Goal: Task Accomplishment & Management: Manage account settings

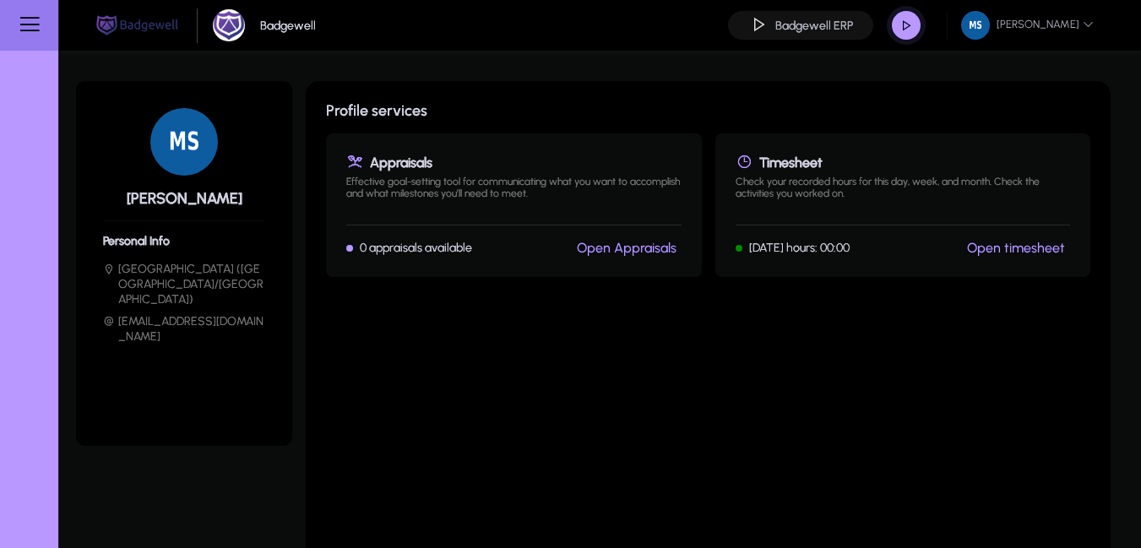
click at [1014, 238] on div "Timesheet Check your recorded hours for this day, week, and month. Check the ac…" at bounding box center [903, 205] width 376 height 144
click at [1035, 265] on div "Timesheet Check your recorded hours for this day, week, and month. Check the ac…" at bounding box center [903, 205] width 376 height 144
click at [1016, 251] on link "Open timesheet" at bounding box center [1016, 248] width 98 height 16
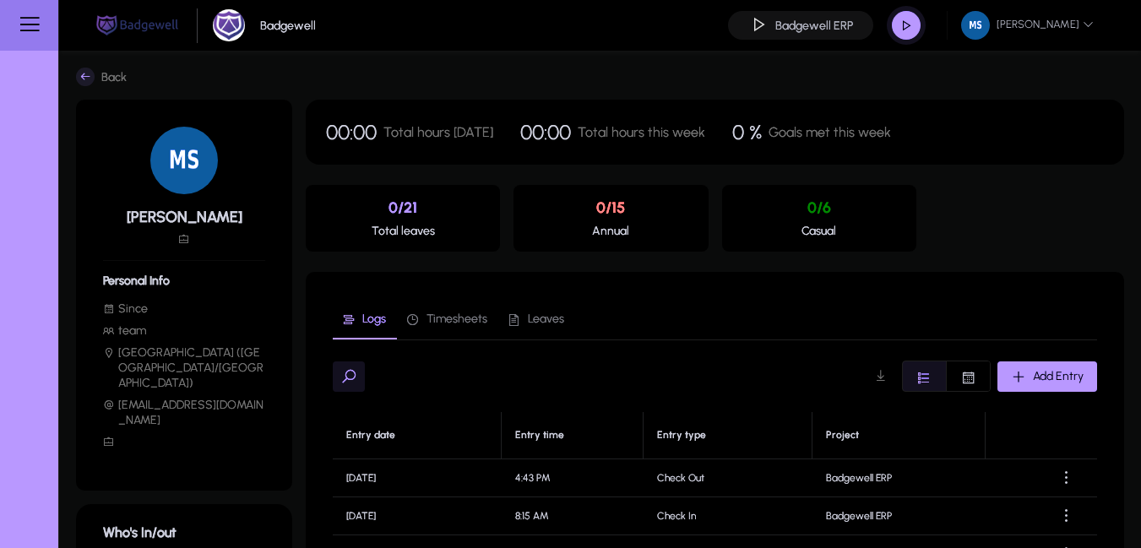
drag, startPoint x: 603, startPoint y: 221, endPoint x: 707, endPoint y: 243, distance: 106.2
click at [707, 243] on div "0/15 Annual" at bounding box center [611, 218] width 194 height 67
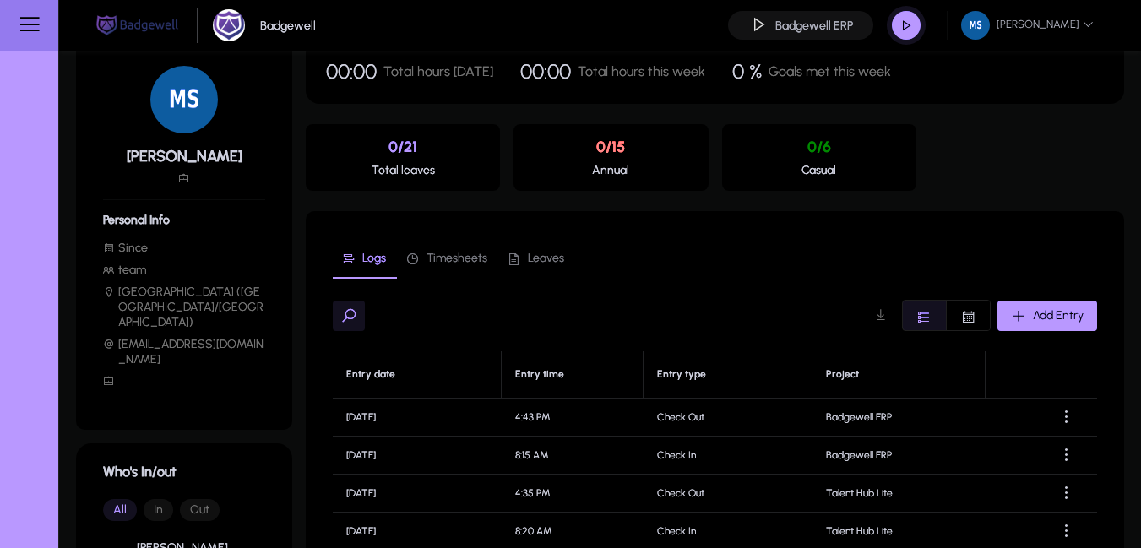
scroll to position [101, 0]
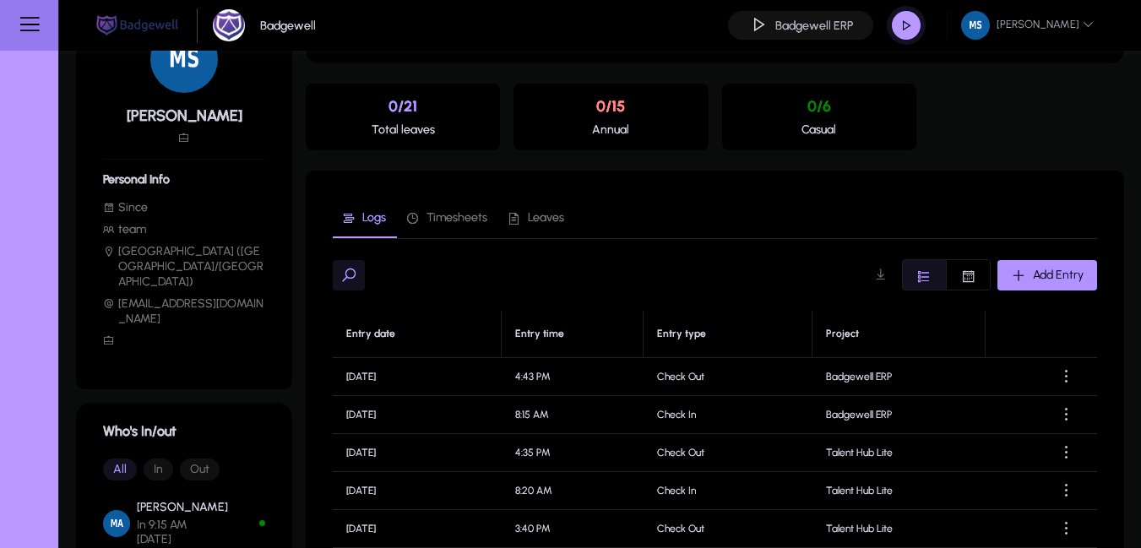
click at [1027, 259] on span "button" at bounding box center [1048, 275] width 100 height 41
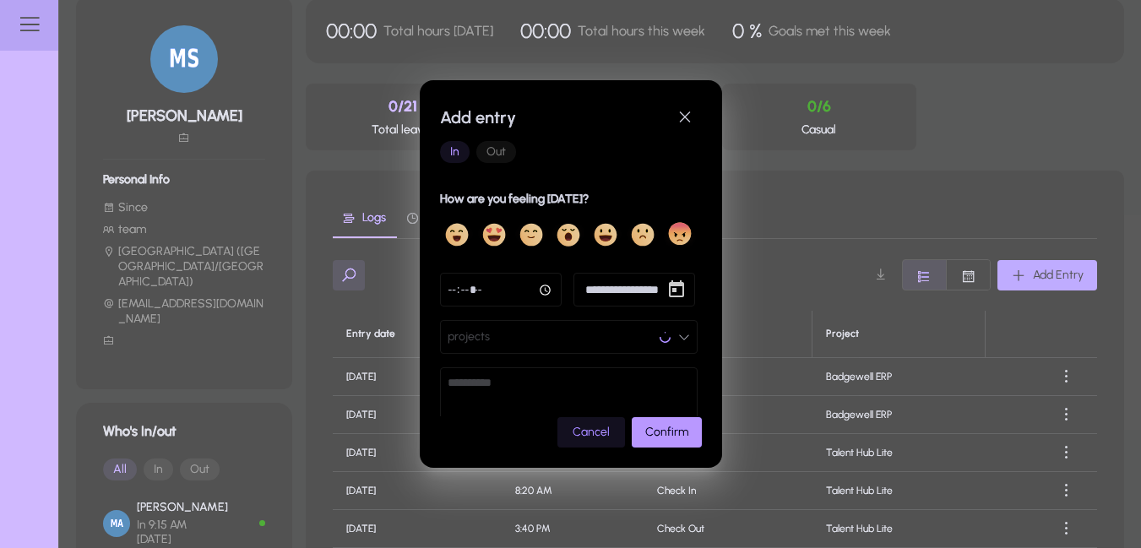
scroll to position [0, 0]
click at [673, 287] on span "Open calendar" at bounding box center [677, 290] width 34 height 34
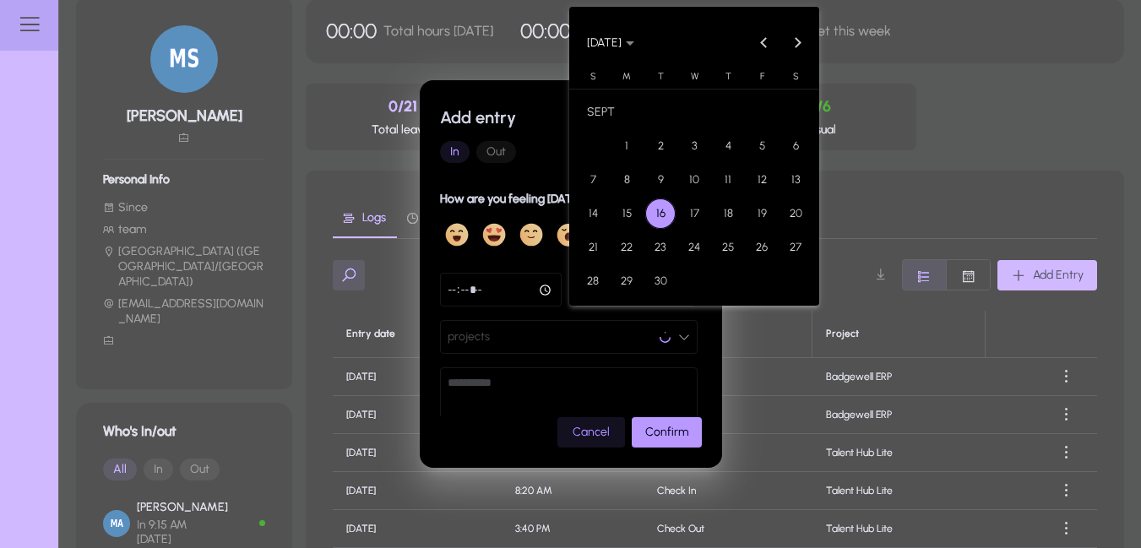
click at [590, 214] on span "14" at bounding box center [593, 213] width 30 height 30
type input "**********"
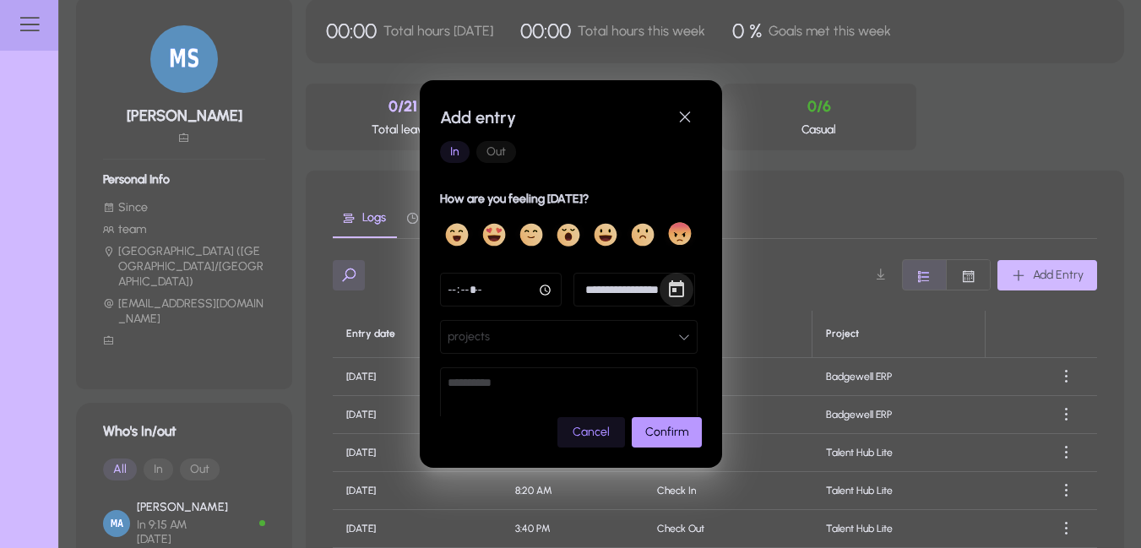
click at [541, 290] on input "time" at bounding box center [501, 290] width 122 height 34
click at [544, 291] on input "*****" at bounding box center [501, 290] width 122 height 34
type input "*****"
click at [623, 335] on button "projects" at bounding box center [569, 337] width 258 height 34
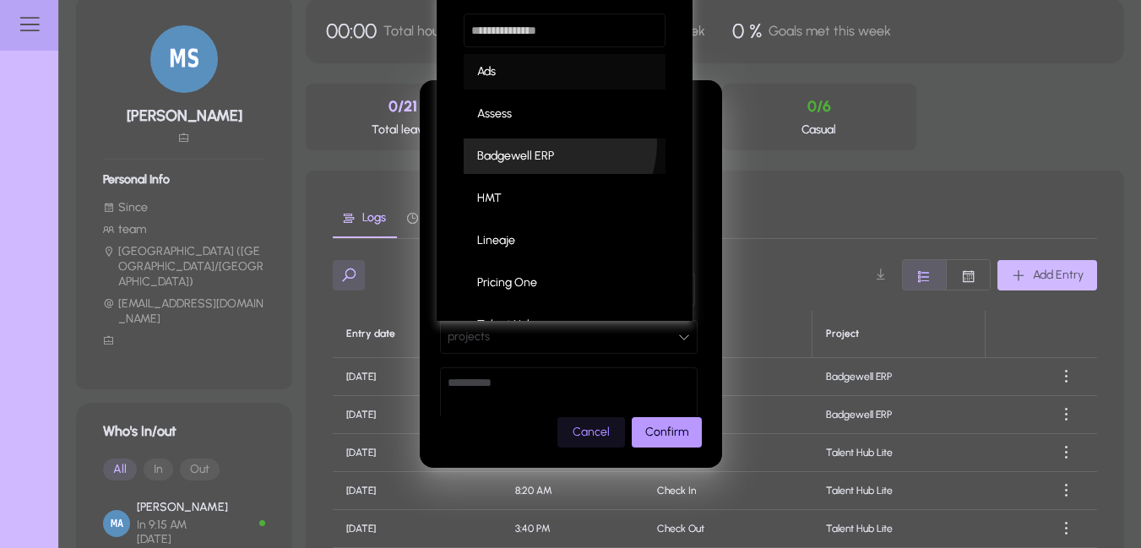
click at [547, 143] on mat-option "Badgewell ERP" at bounding box center [565, 156] width 202 height 35
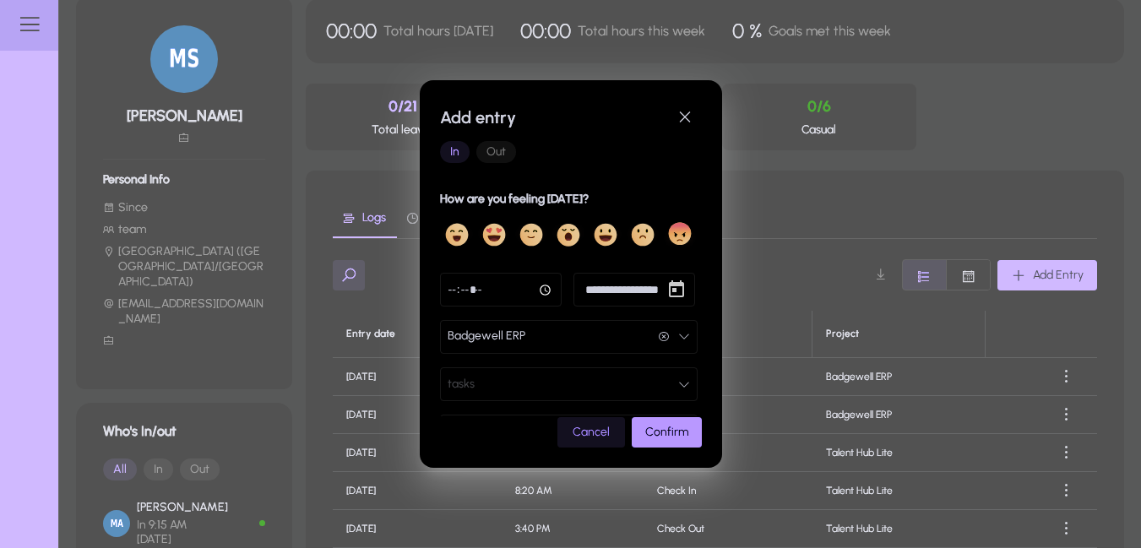
click at [589, 334] on button "Badgewell ERP Badgewell ERP" at bounding box center [569, 337] width 258 height 34
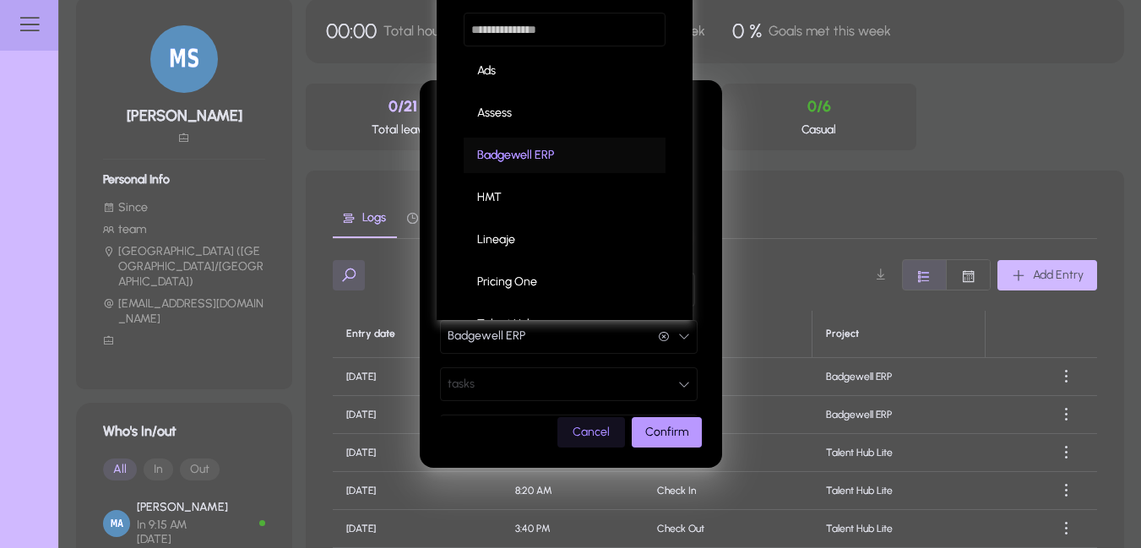
click at [552, 342] on div at bounding box center [570, 274] width 1141 height 548
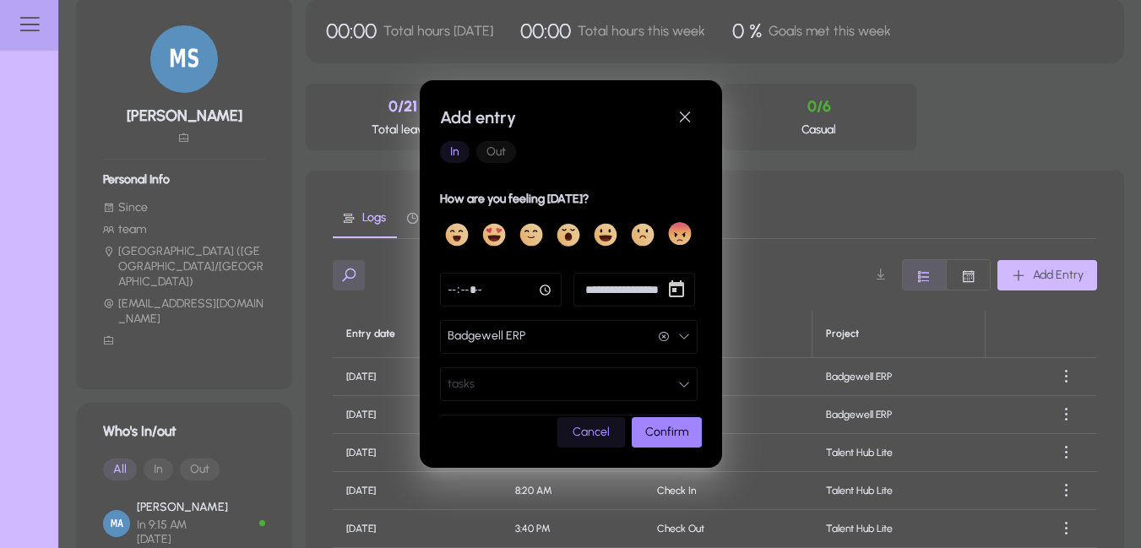
click at [668, 429] on span "Confirm" at bounding box center [666, 432] width 43 height 14
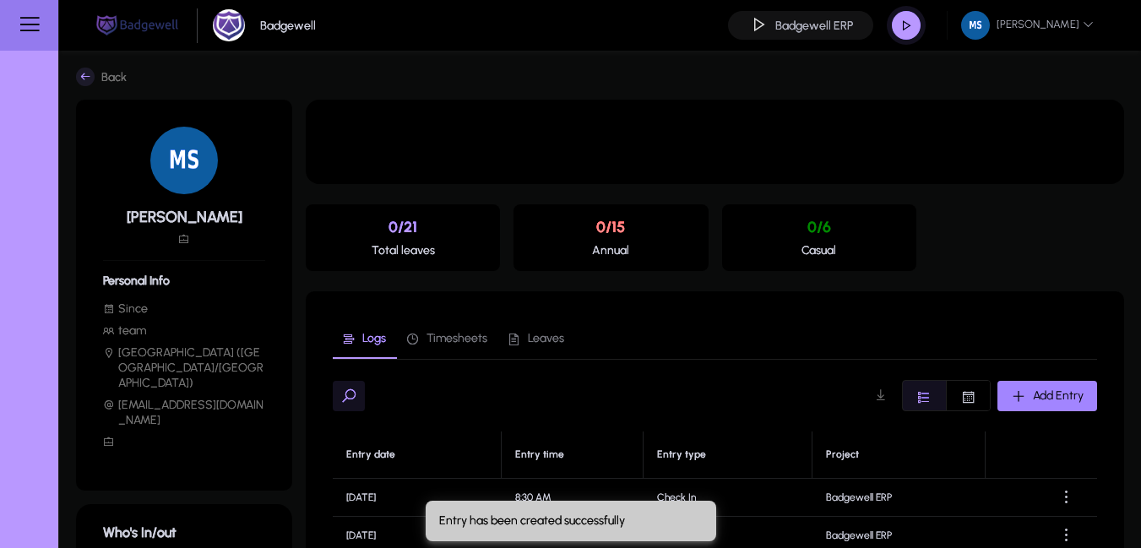
scroll to position [101, 0]
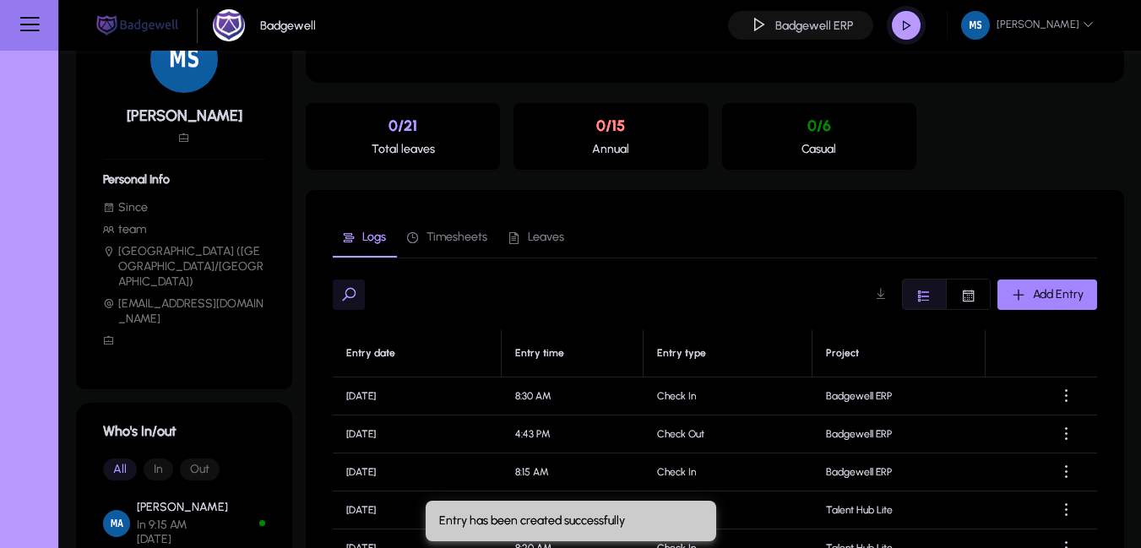
click at [1033, 291] on span "Add Entry" at bounding box center [1058, 294] width 51 height 14
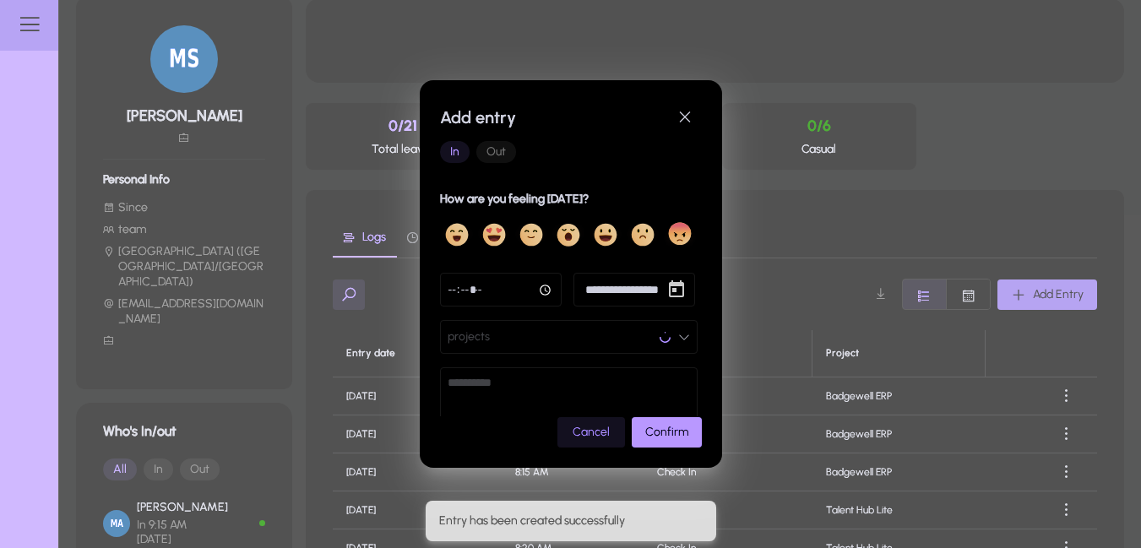
scroll to position [0, 0]
click at [503, 141] on span "Out" at bounding box center [496, 152] width 40 height 22
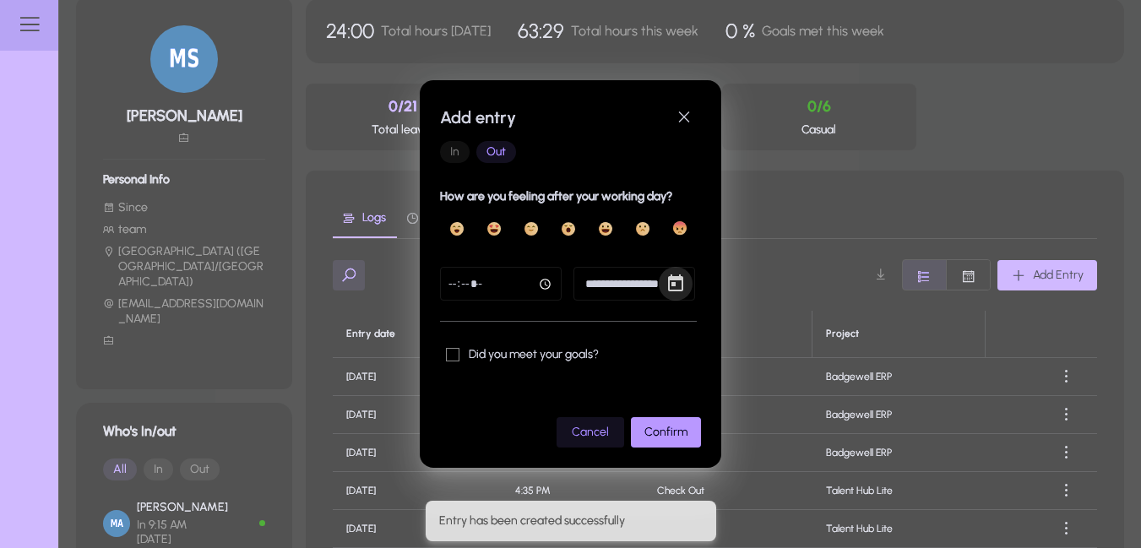
click at [676, 283] on span "Open calendar" at bounding box center [676, 284] width 34 height 34
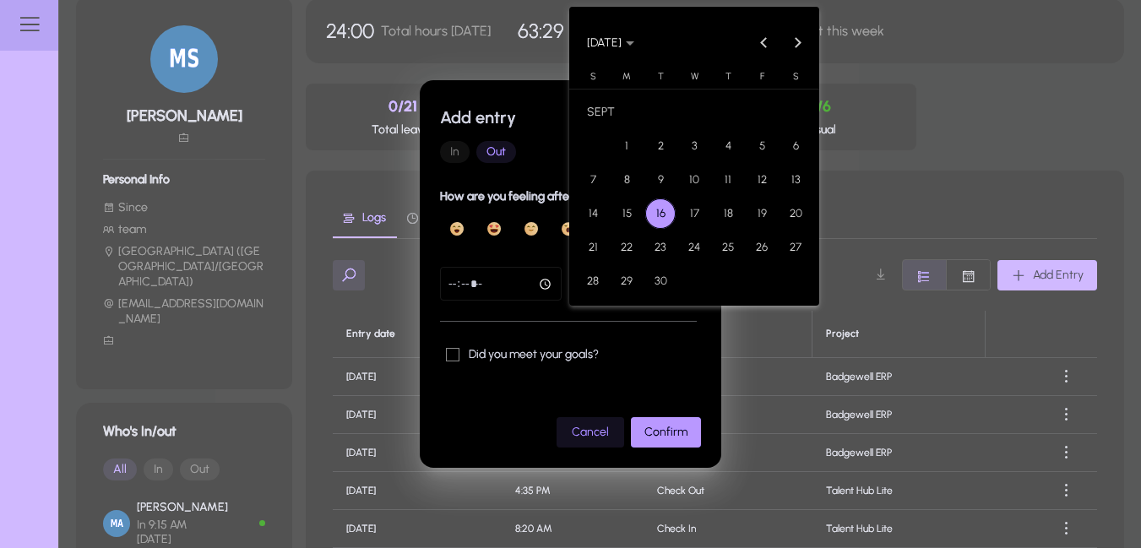
click at [606, 220] on span "14" at bounding box center [593, 213] width 30 height 30
type input "**********"
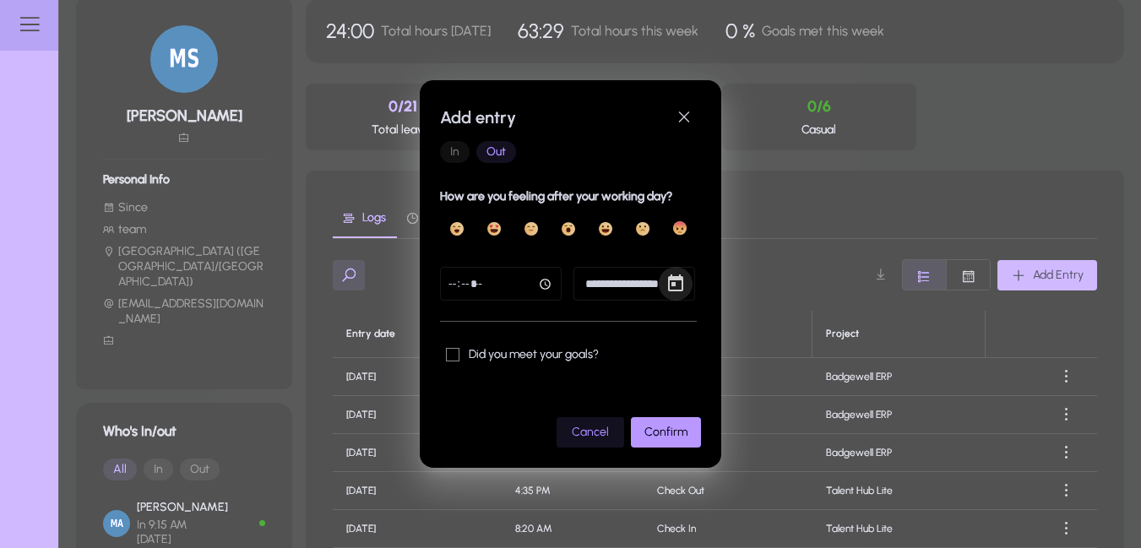
click at [540, 283] on input "time" at bounding box center [501, 284] width 122 height 34
type input "*****"
click at [662, 430] on span "Confirm" at bounding box center [665, 432] width 43 height 14
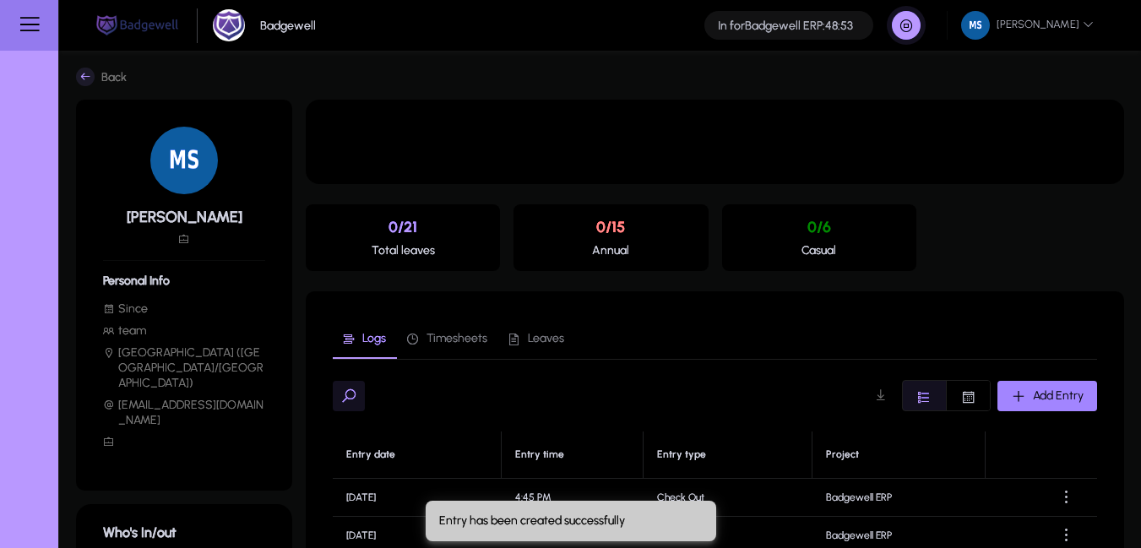
scroll to position [101, 0]
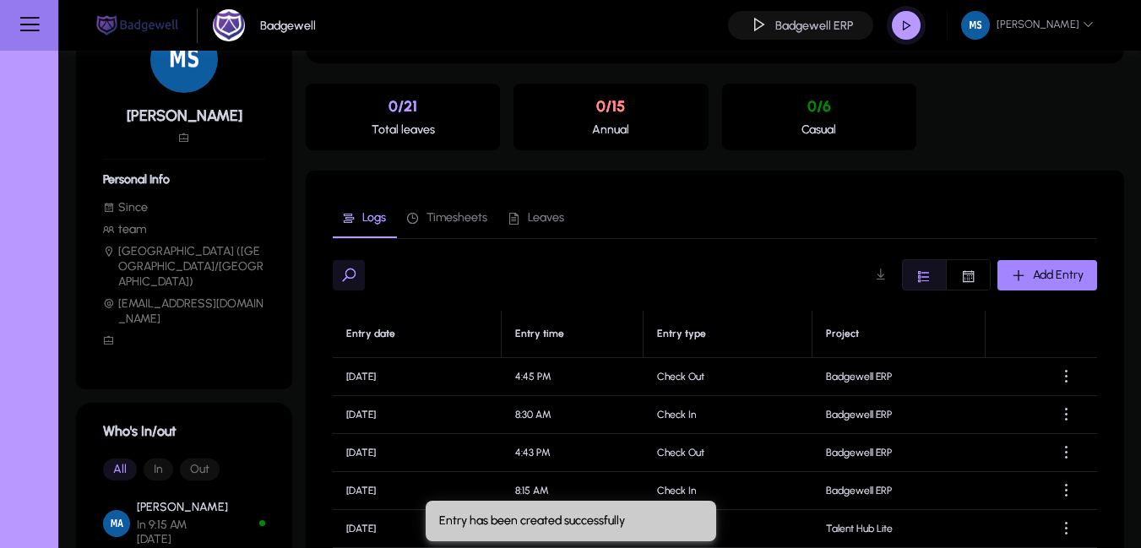
click at [1022, 258] on span "button" at bounding box center [1048, 275] width 100 height 41
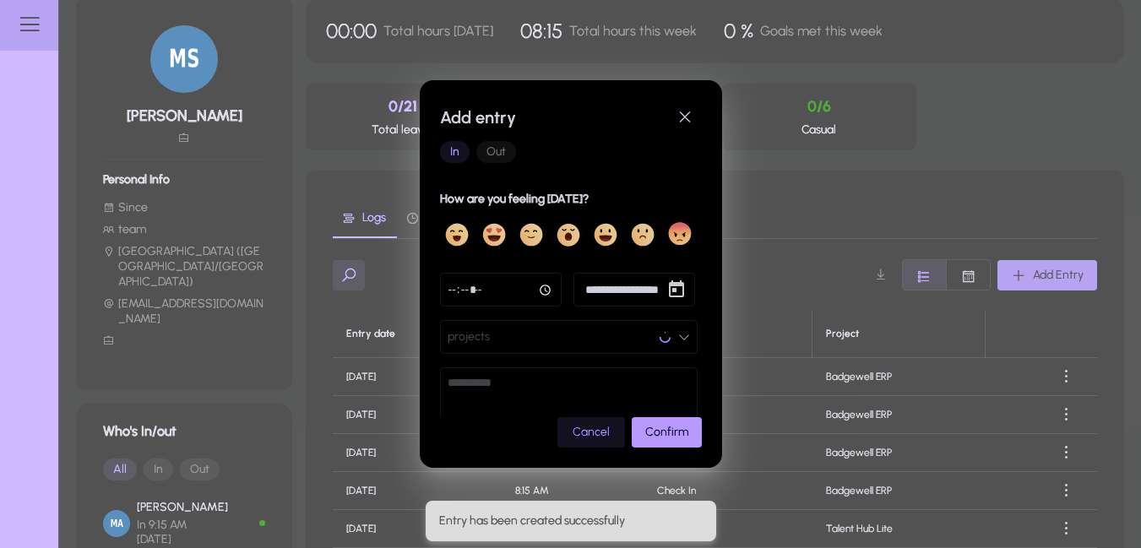
scroll to position [0, 0]
click at [666, 293] on span "Open calendar" at bounding box center [677, 290] width 34 height 34
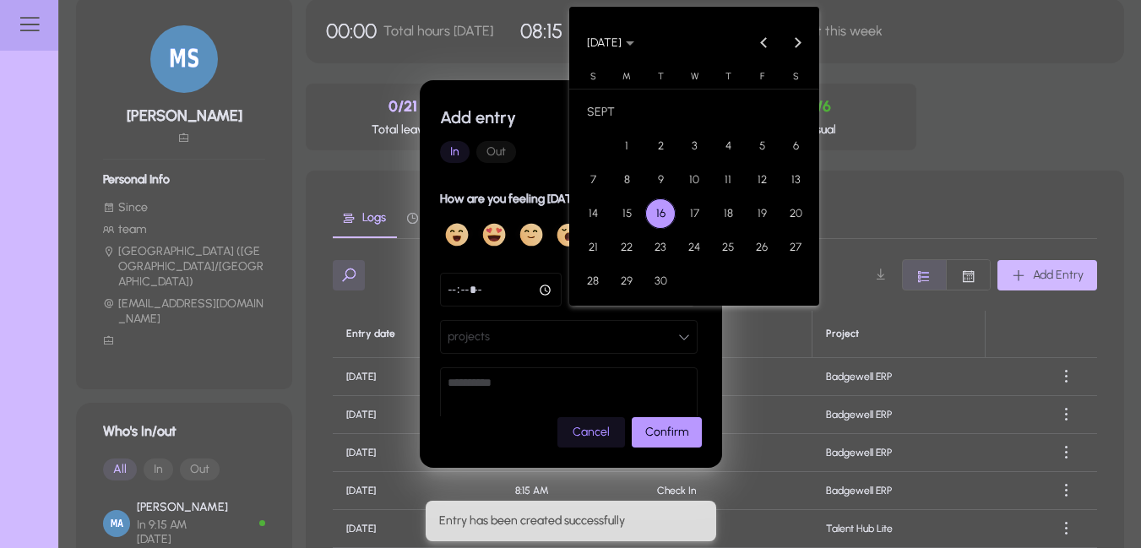
click at [639, 226] on button "15" at bounding box center [627, 214] width 34 height 34
type input "**********"
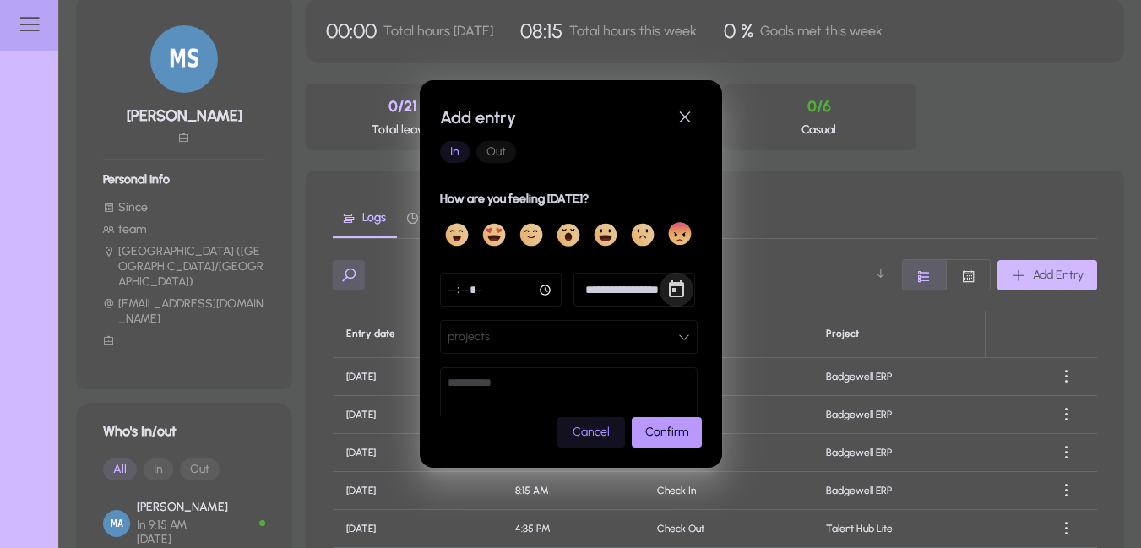
drag, startPoint x: 508, startPoint y: 293, endPoint x: 532, endPoint y: 296, distance: 23.8
click at [508, 296] on input "time" at bounding box center [501, 290] width 122 height 34
click at [543, 296] on input "time" at bounding box center [501, 290] width 122 height 34
type input "*****"
click at [685, 329] on button "projects" at bounding box center [569, 337] width 258 height 34
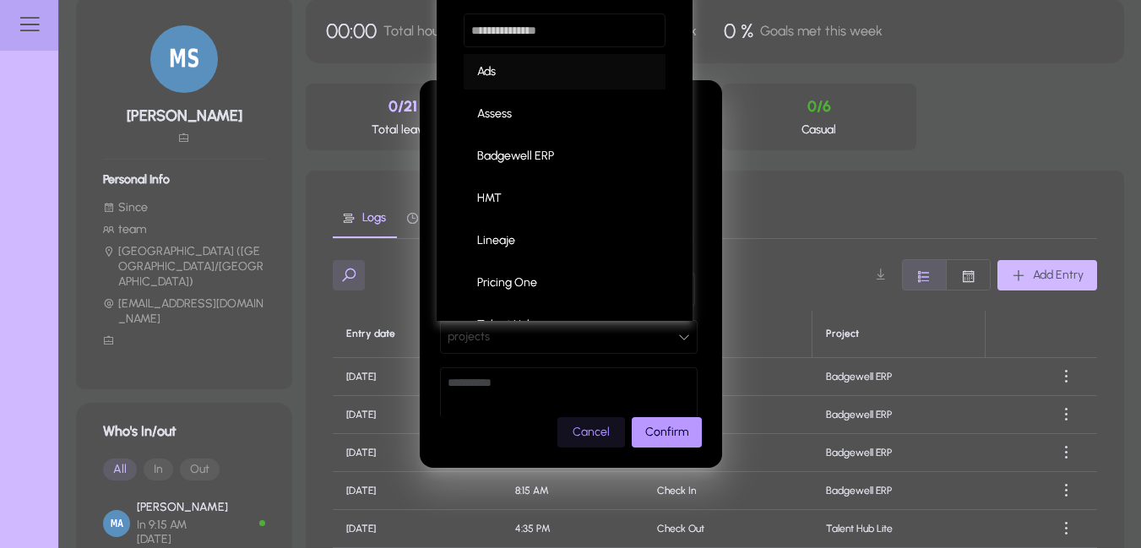
click at [566, 180] on div "Ads Assess Badgewell ERP HMT Lineaje Pricing One Talent Hub Talent Hub Lite" at bounding box center [565, 155] width 256 height 331
click at [554, 140] on mat-option "Badgewell ERP" at bounding box center [565, 156] width 202 height 35
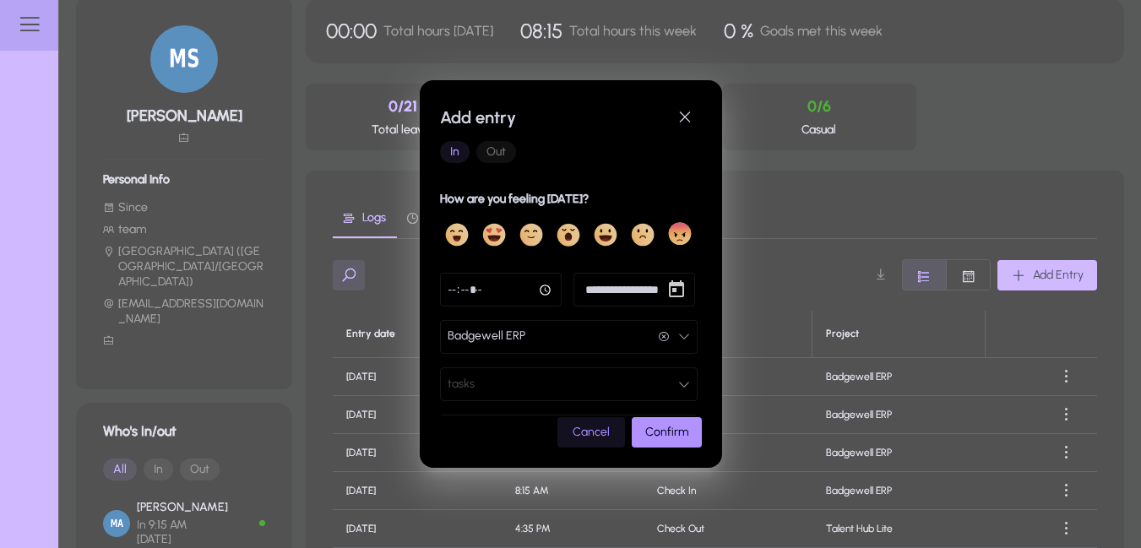
click at [668, 424] on span "submit" at bounding box center [667, 432] width 70 height 41
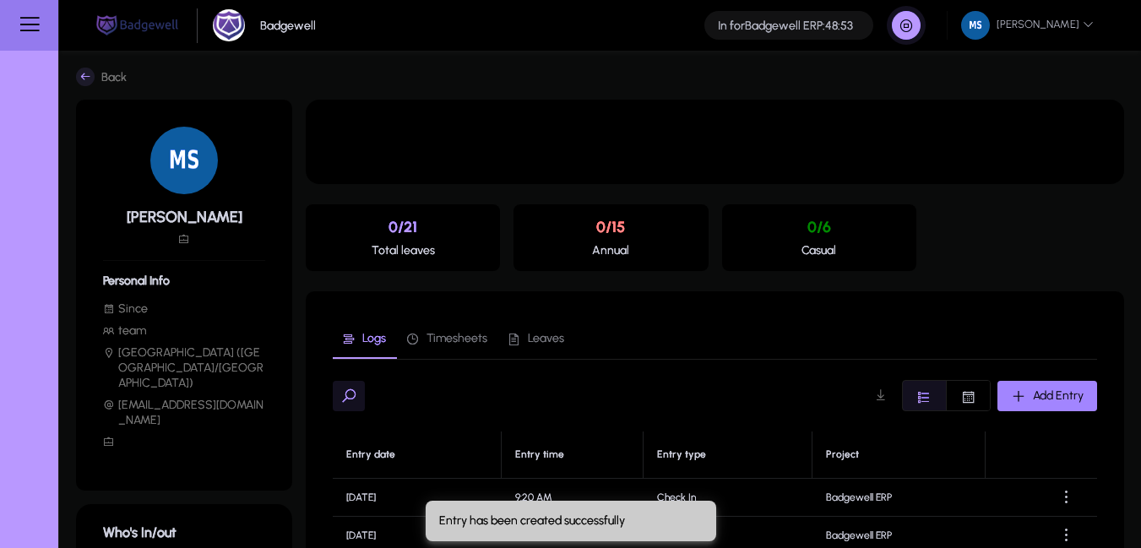
scroll to position [101, 0]
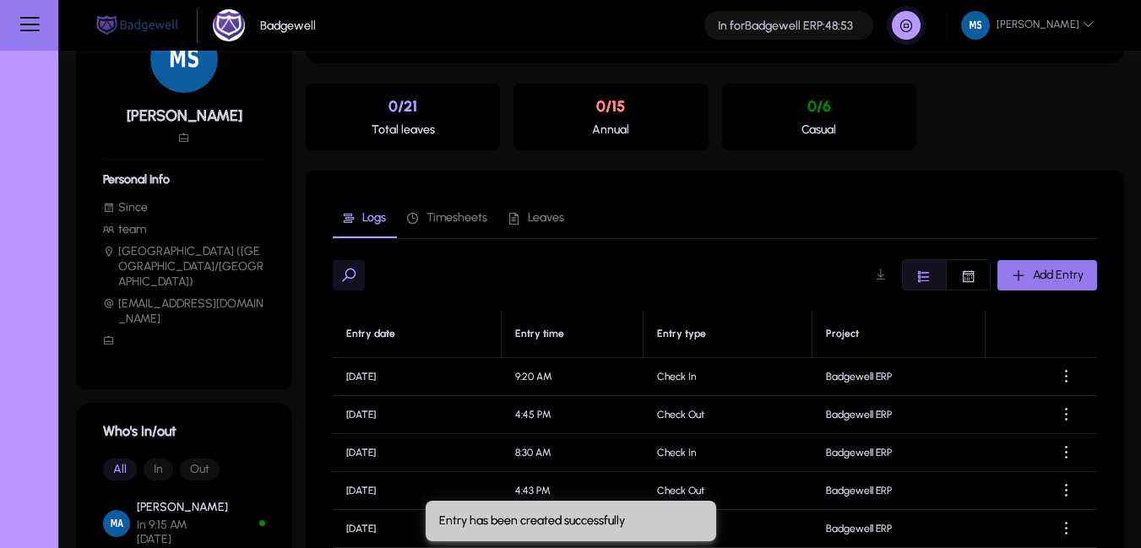
click at [1038, 282] on div "Add Entry" at bounding box center [1047, 275] width 73 height 15
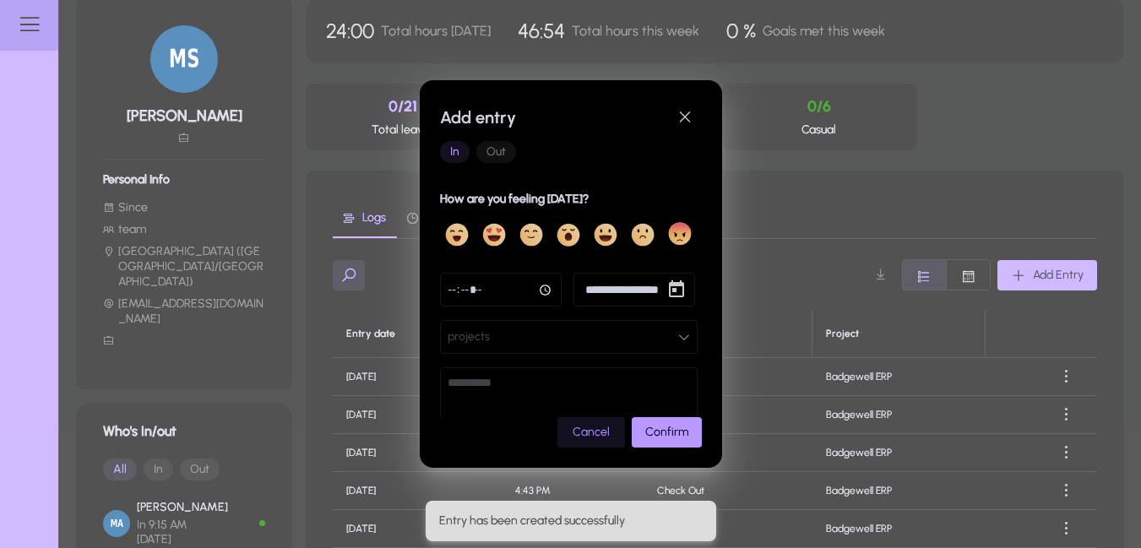
click at [490, 150] on span "Out" at bounding box center [496, 152] width 40 height 22
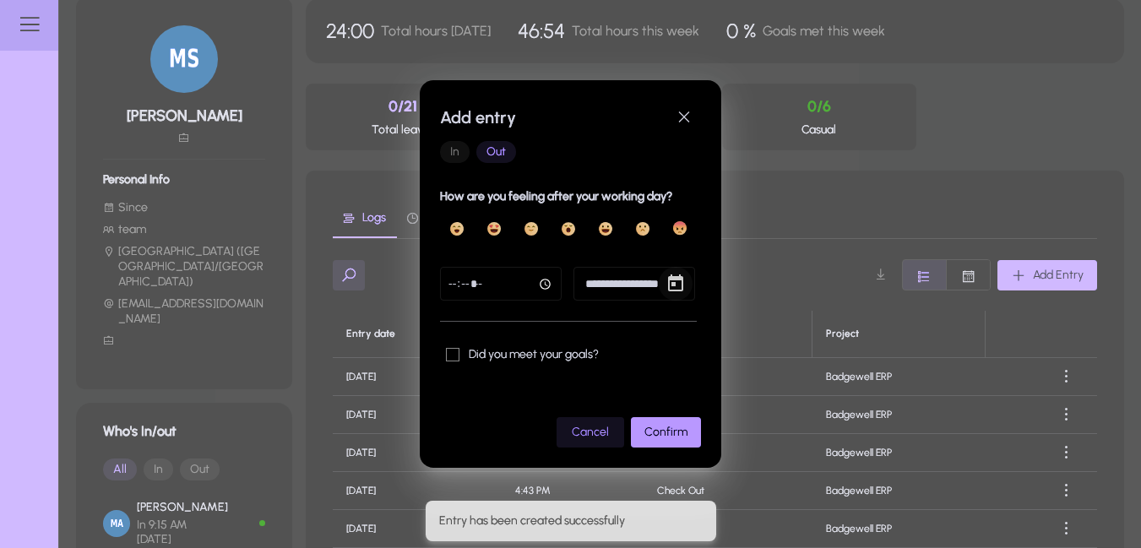
click at [677, 287] on span "Open calendar" at bounding box center [676, 284] width 34 height 34
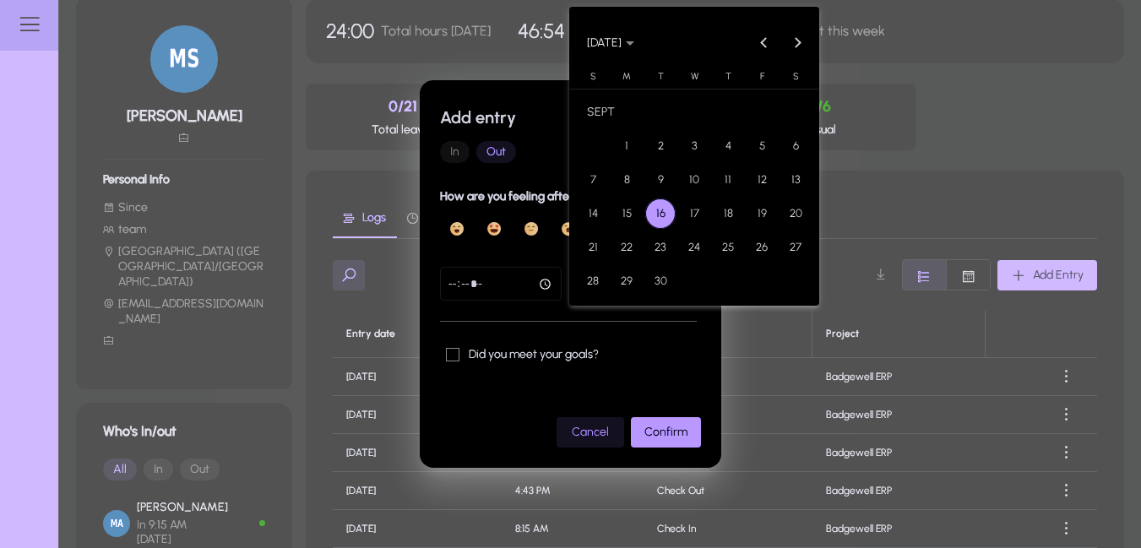
click at [616, 216] on span "15" at bounding box center [627, 213] width 30 height 30
type input "**********"
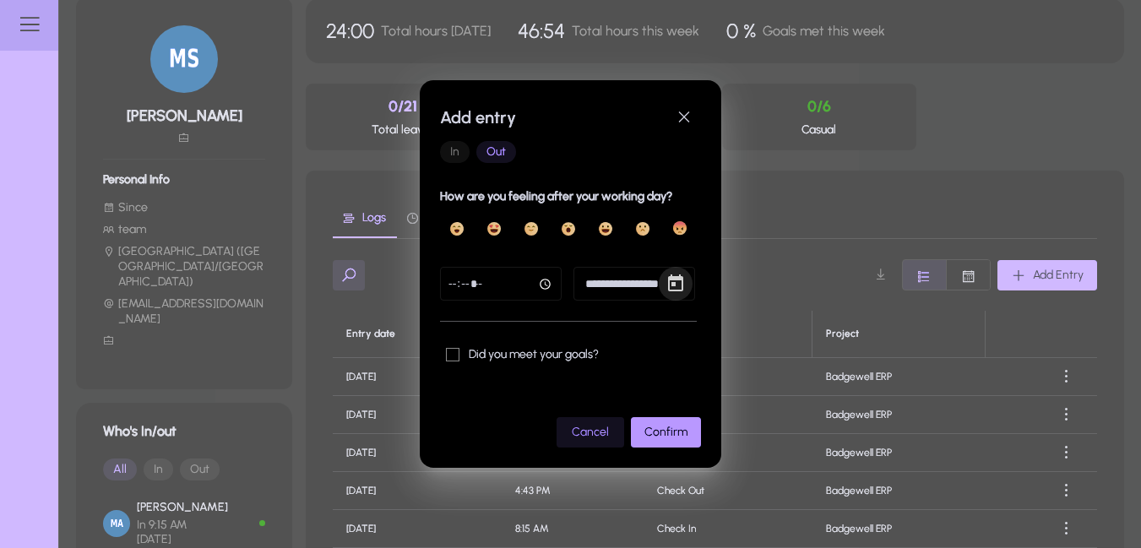
click at [547, 286] on input "time" at bounding box center [501, 284] width 122 height 34
type input "*****"
click at [662, 428] on span "Confirm" at bounding box center [665, 432] width 43 height 14
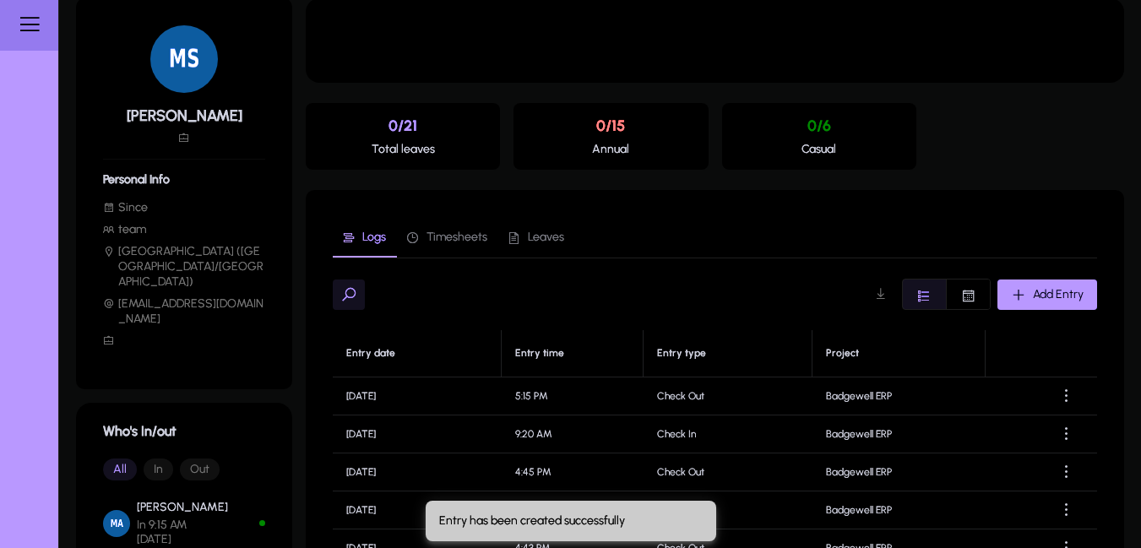
scroll to position [101, 0]
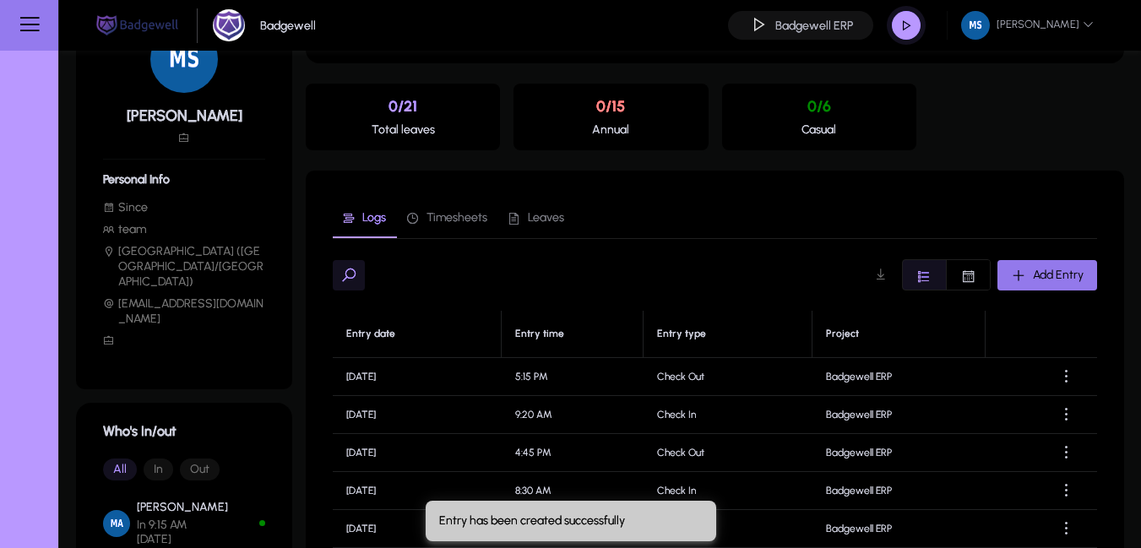
click at [1055, 264] on span "button" at bounding box center [1048, 275] width 100 height 41
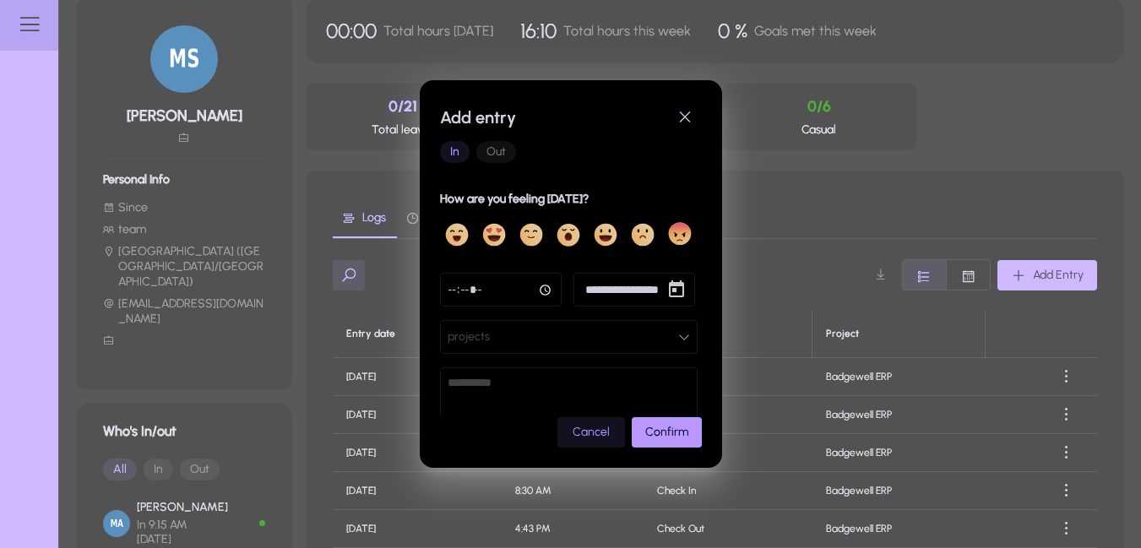
click at [540, 283] on input "time" at bounding box center [501, 290] width 122 height 34
type input "*****"
click at [632, 342] on button "projects" at bounding box center [569, 337] width 258 height 34
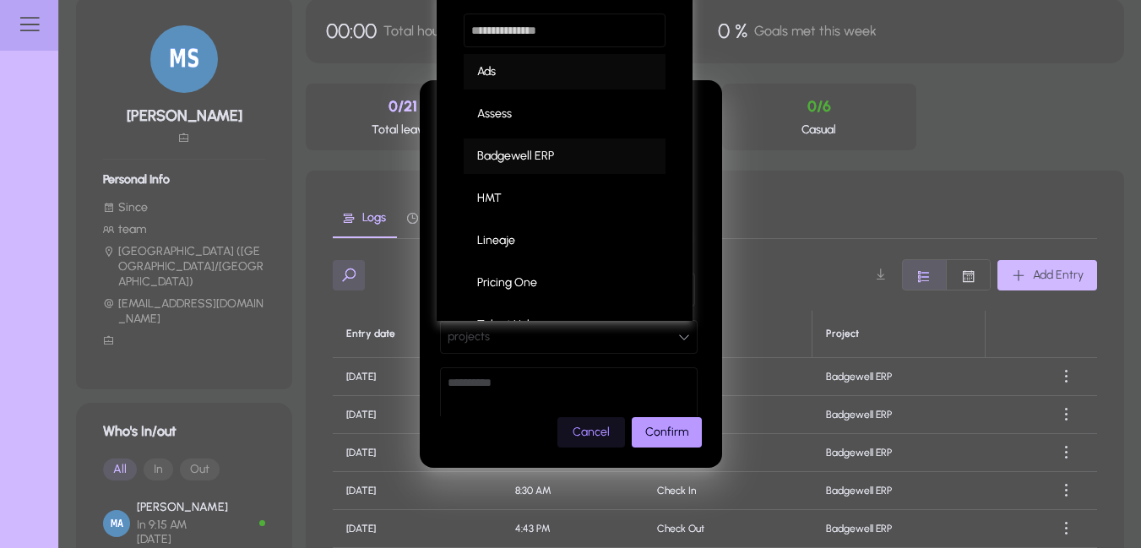
click at [552, 158] on span "Badgewell ERP" at bounding box center [515, 156] width 77 height 20
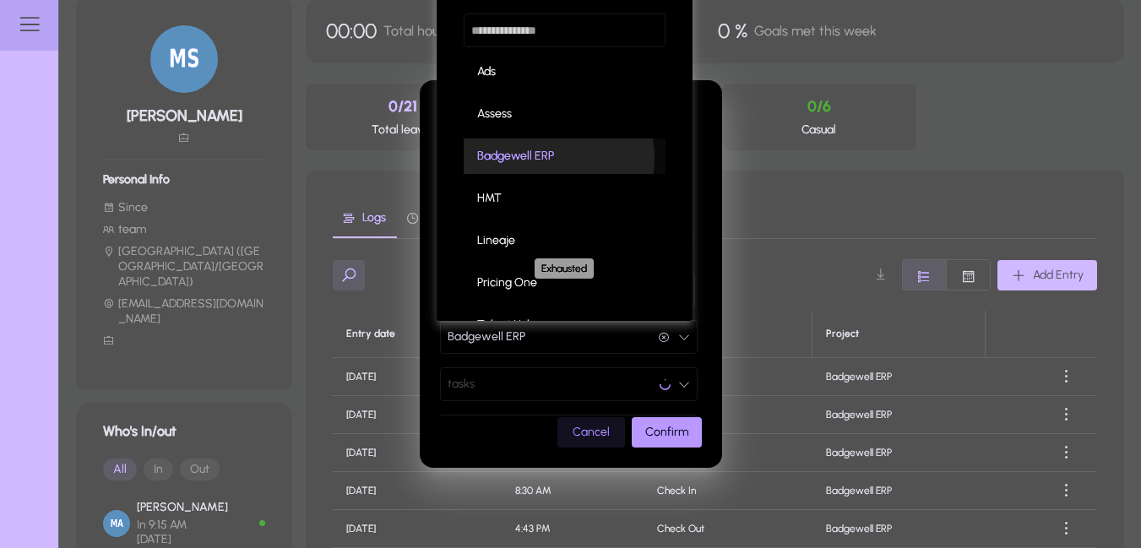
scroll to position [1, 0]
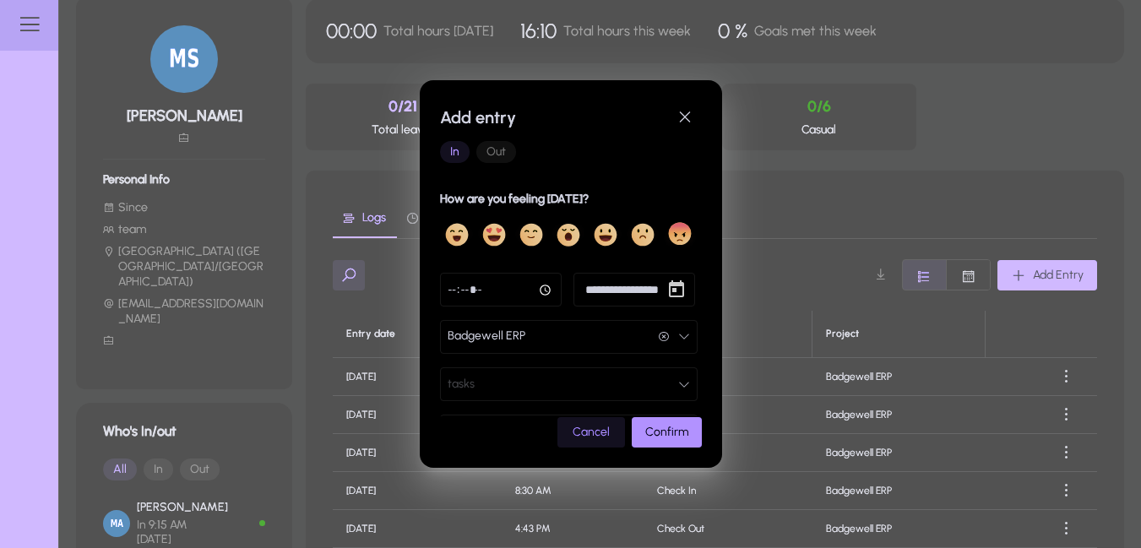
click at [685, 426] on span "Confirm" at bounding box center [666, 432] width 43 height 14
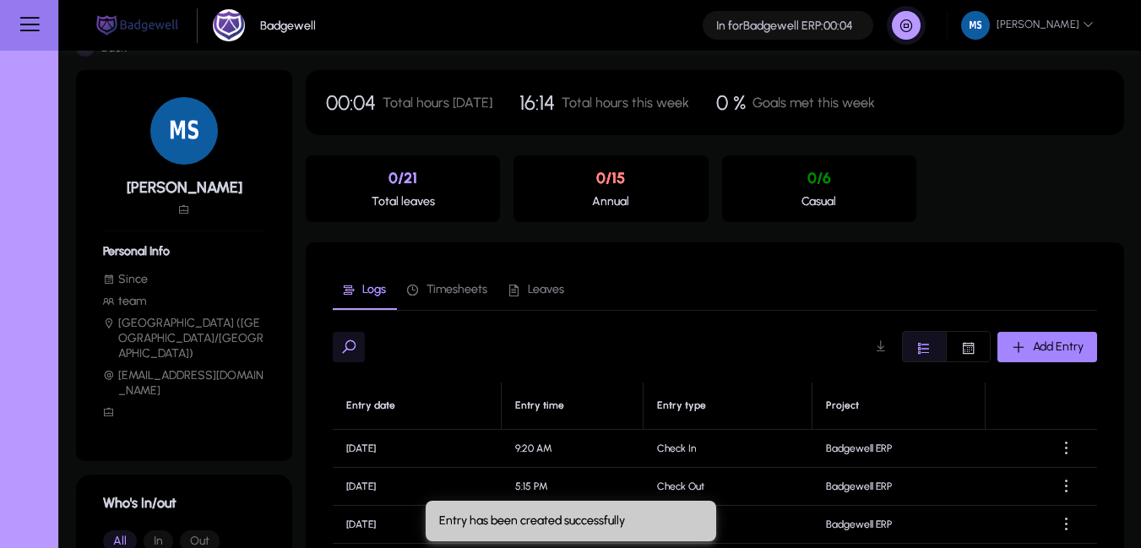
scroll to position [0, 0]
